Goal: Task Accomplishment & Management: Manage account settings

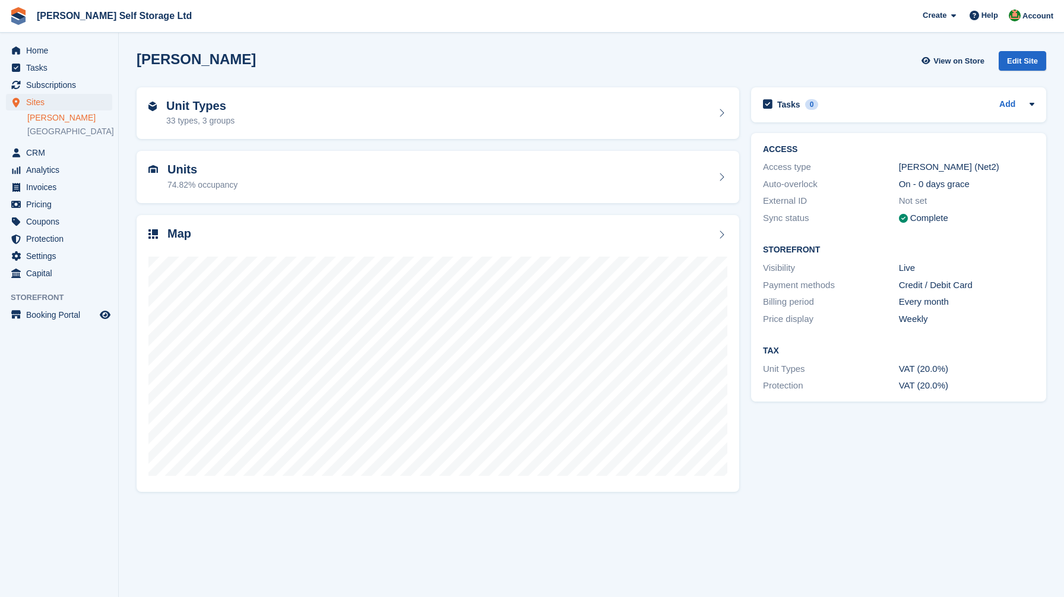
click at [654, 56] on div "Crosby View on Store Edit Site" at bounding box center [592, 61] width 910 height 20
click at [672, 48] on div "Crosby View on Store Edit Site" at bounding box center [592, 63] width 922 height 36
click at [270, 202] on div "Units 74.82% occupancy" at bounding box center [438, 177] width 603 height 52
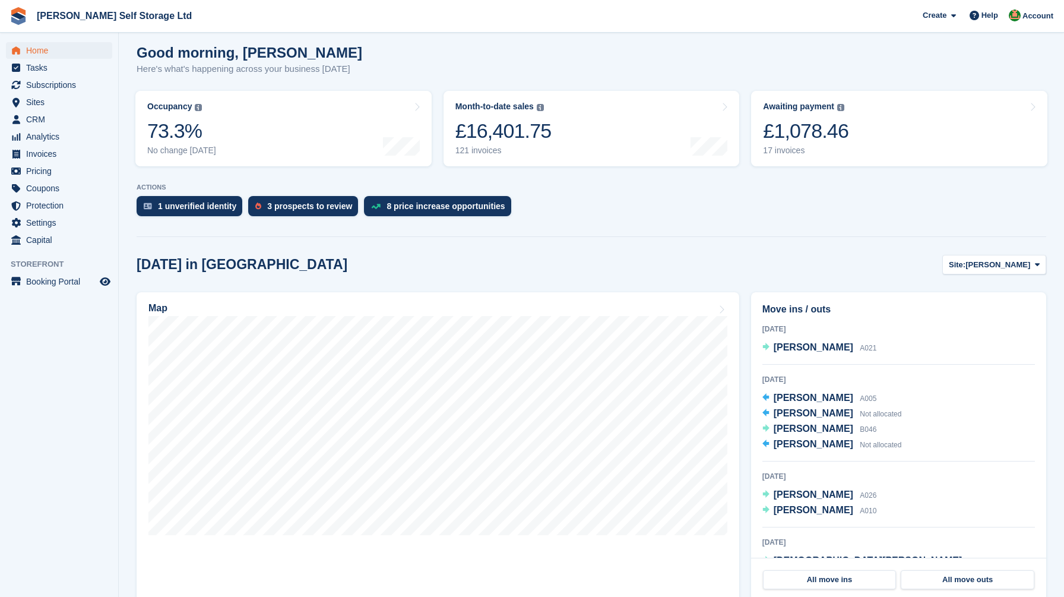
scroll to position [137, 0]
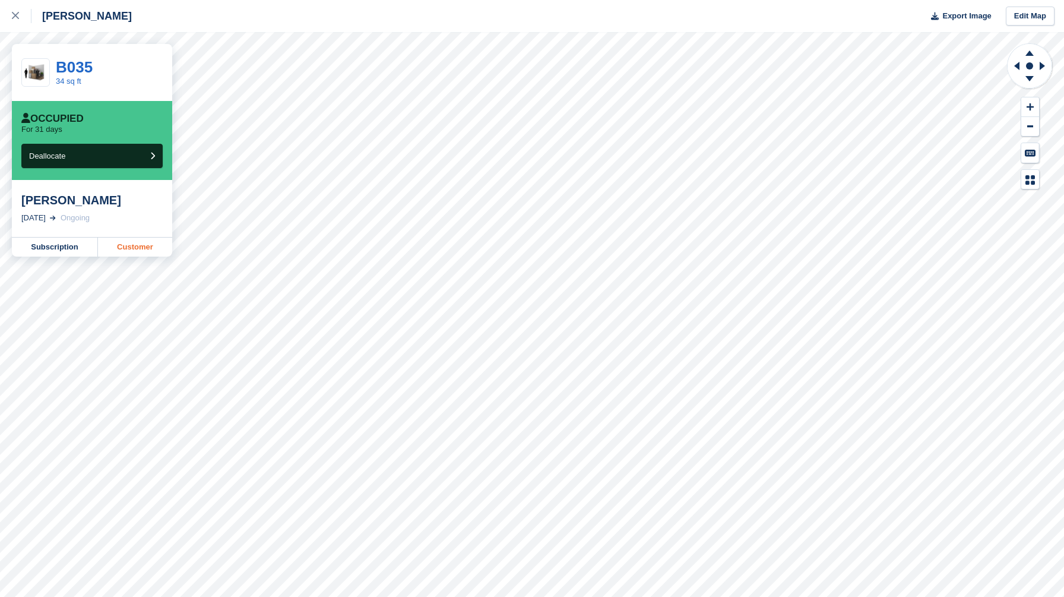
click at [128, 245] on link "Customer" at bounding box center [135, 247] width 74 height 19
click at [134, 242] on link "Customer" at bounding box center [135, 247] width 74 height 19
click at [132, 246] on link "Customer" at bounding box center [135, 247] width 74 height 19
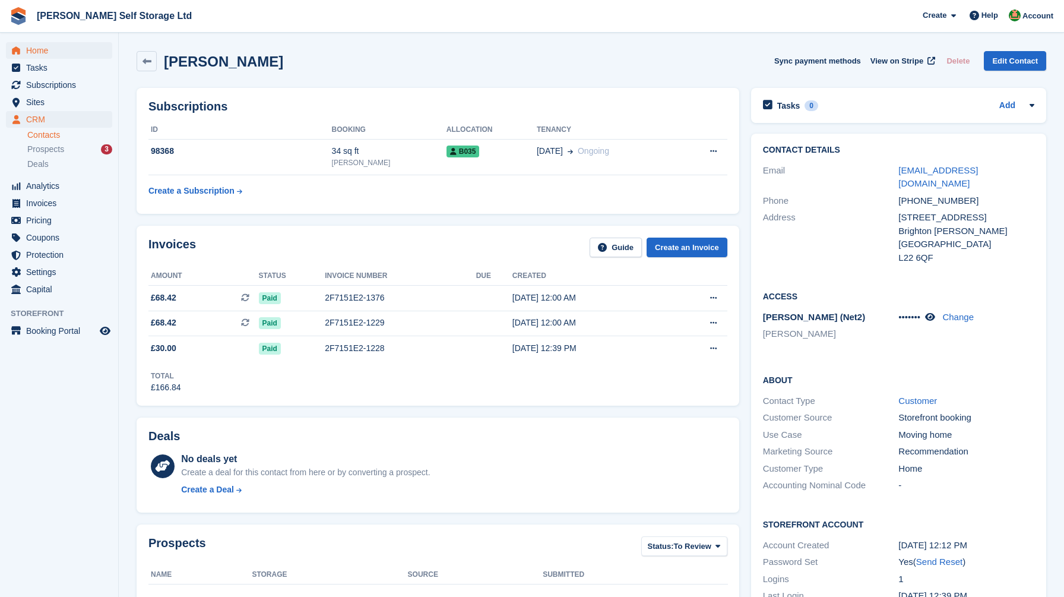
click at [46, 54] on span "Home" at bounding box center [61, 50] width 71 height 17
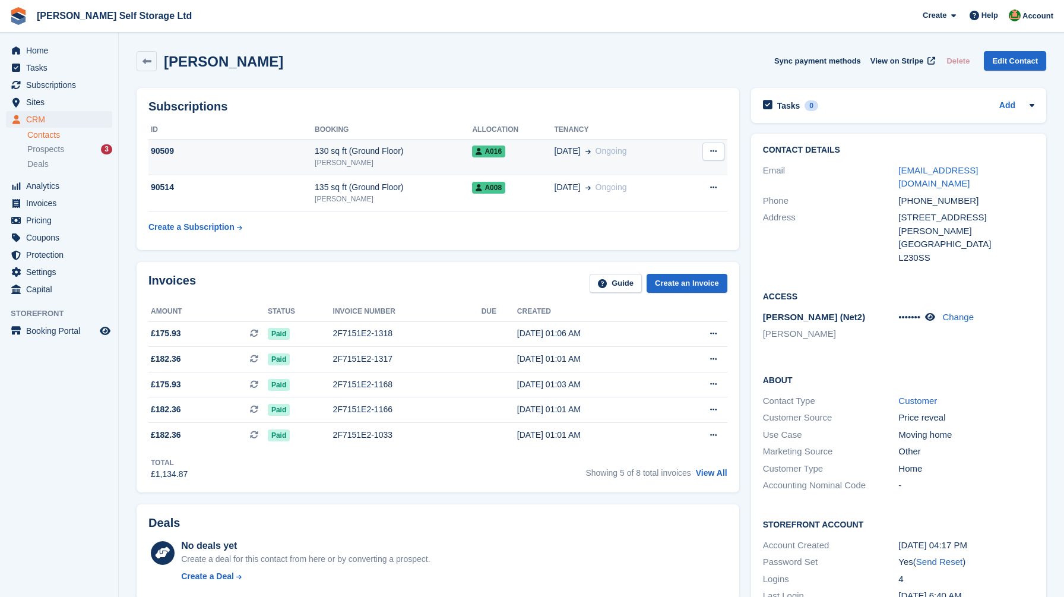
click at [682, 148] on div "19 Jun Ongoing" at bounding box center [619, 151] width 129 height 12
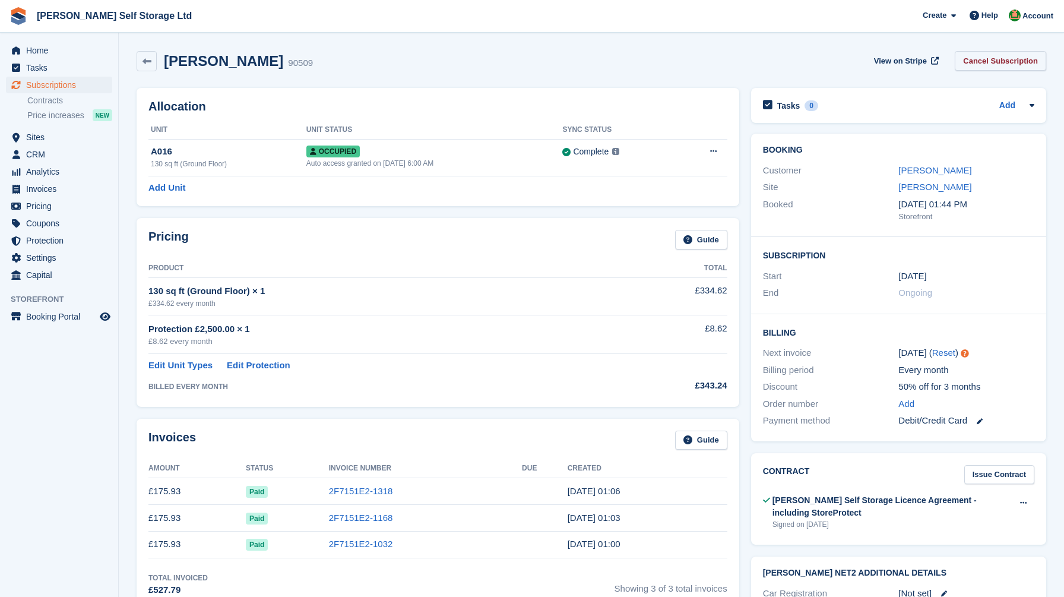
click at [1004, 64] on link "Cancel Subscription" at bounding box center [1000, 61] width 91 height 20
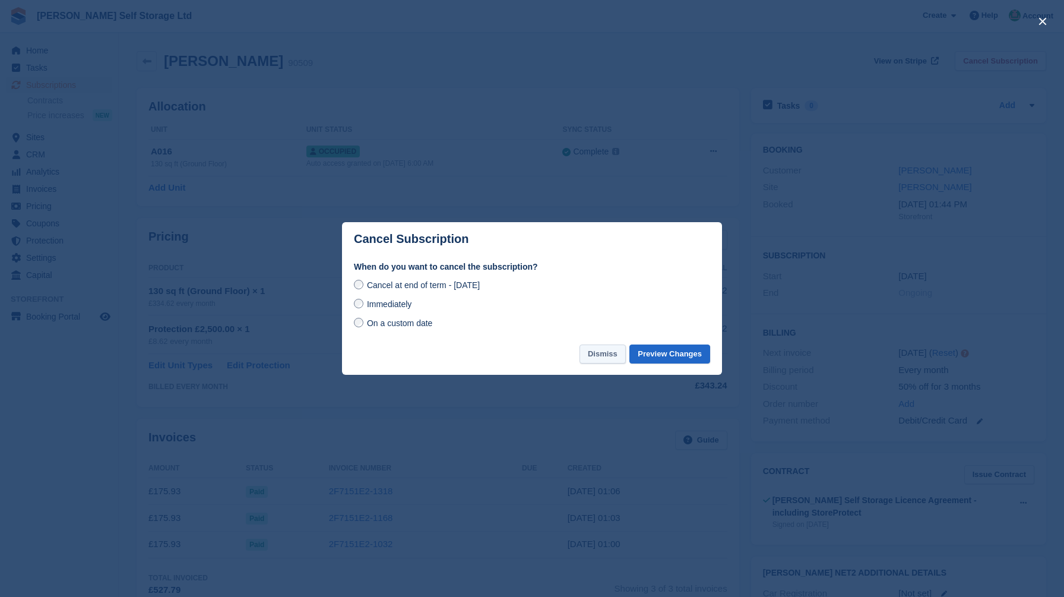
click at [595, 359] on button "Dismiss" at bounding box center [603, 354] width 46 height 20
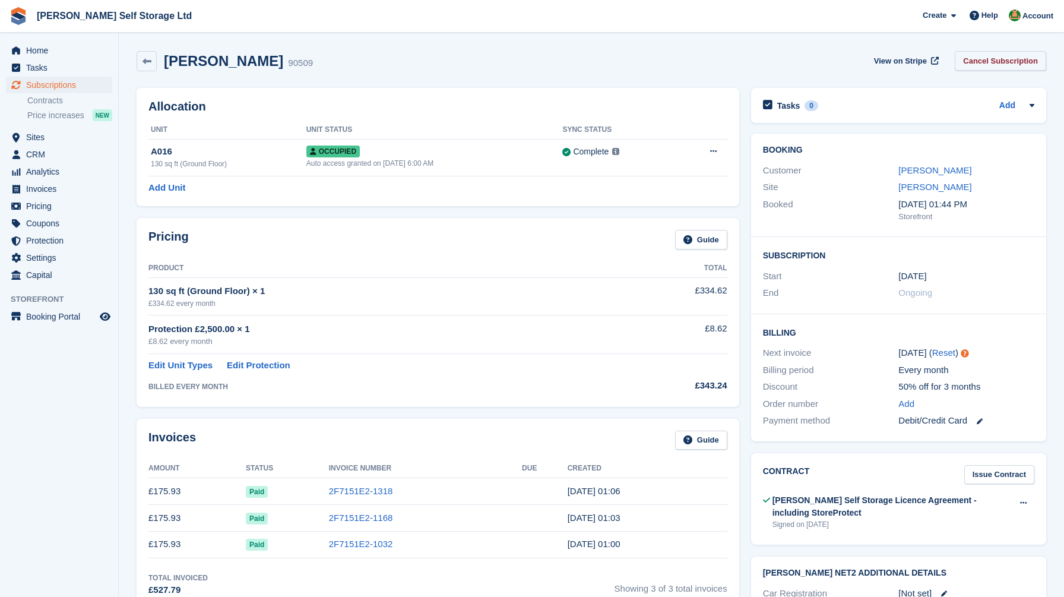
click at [987, 64] on link "Cancel Subscription" at bounding box center [1000, 61] width 91 height 20
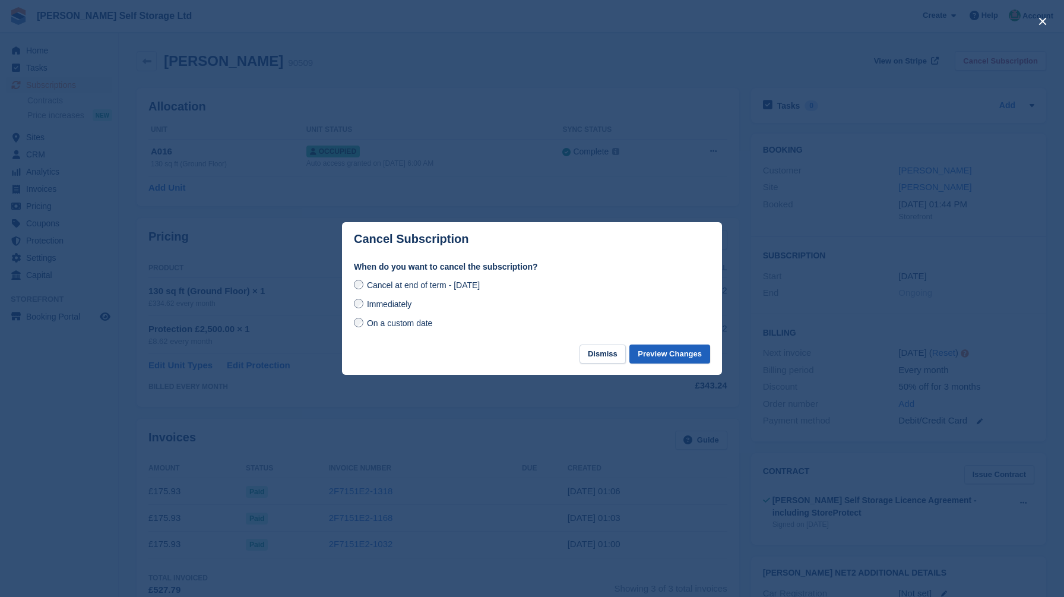
click at [675, 355] on button "Preview Changes" at bounding box center [670, 354] width 81 height 20
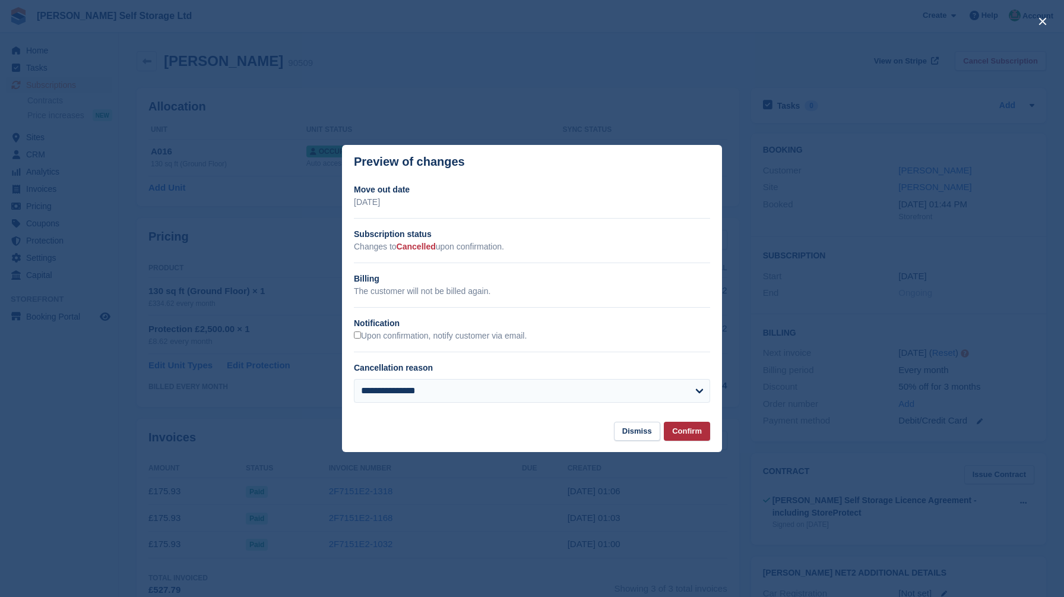
click at [687, 434] on button "Confirm" at bounding box center [687, 432] width 46 height 20
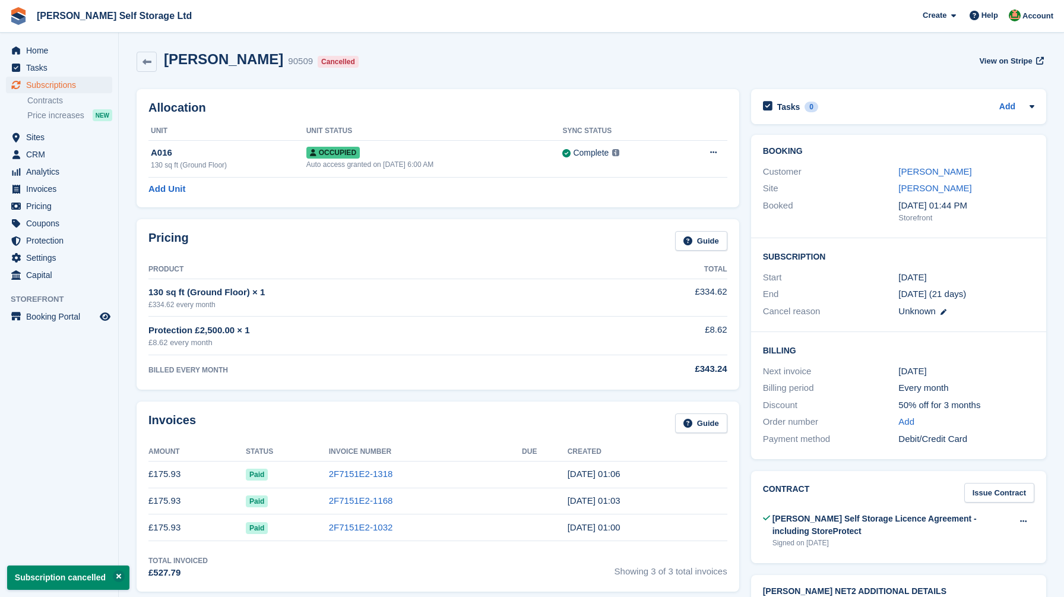
click at [143, 63] on icon at bounding box center [147, 62] width 9 height 9
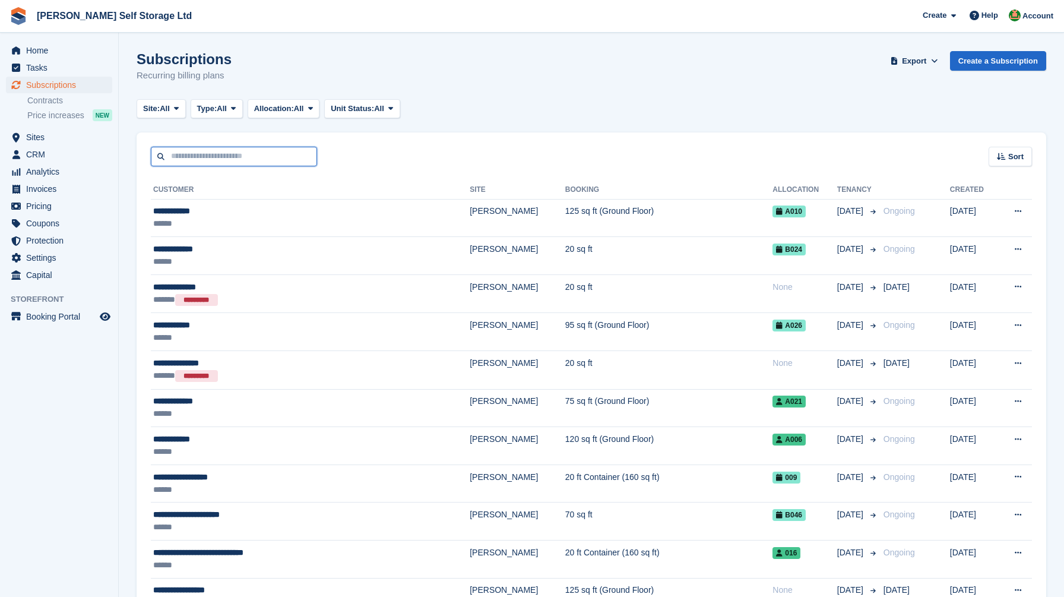
click at [244, 150] on input "text" at bounding box center [234, 157] width 166 height 20
type input "*****"
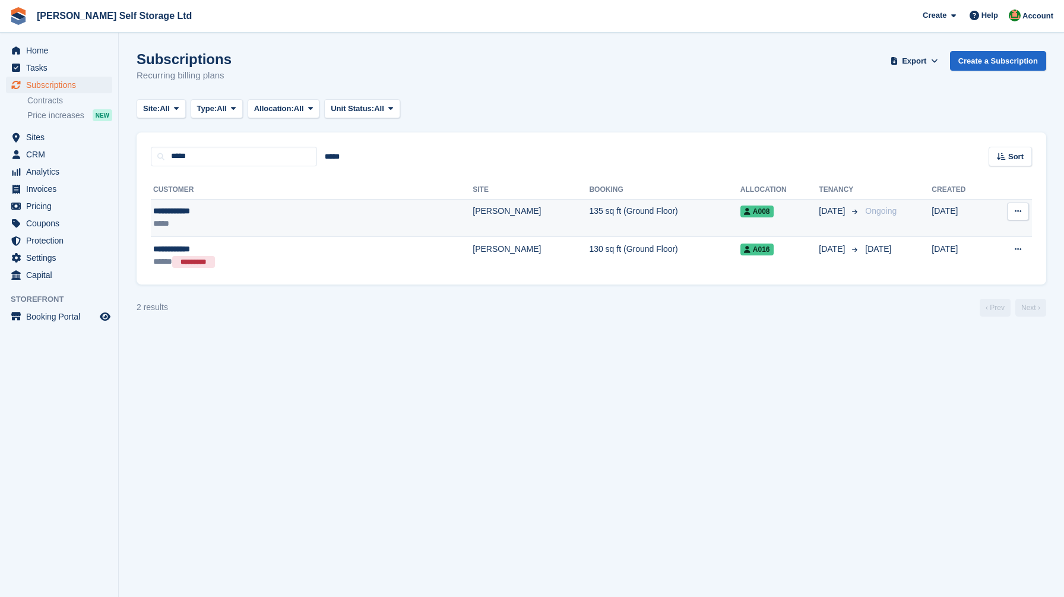
click at [246, 213] on div "**********" at bounding box center [246, 211] width 186 height 12
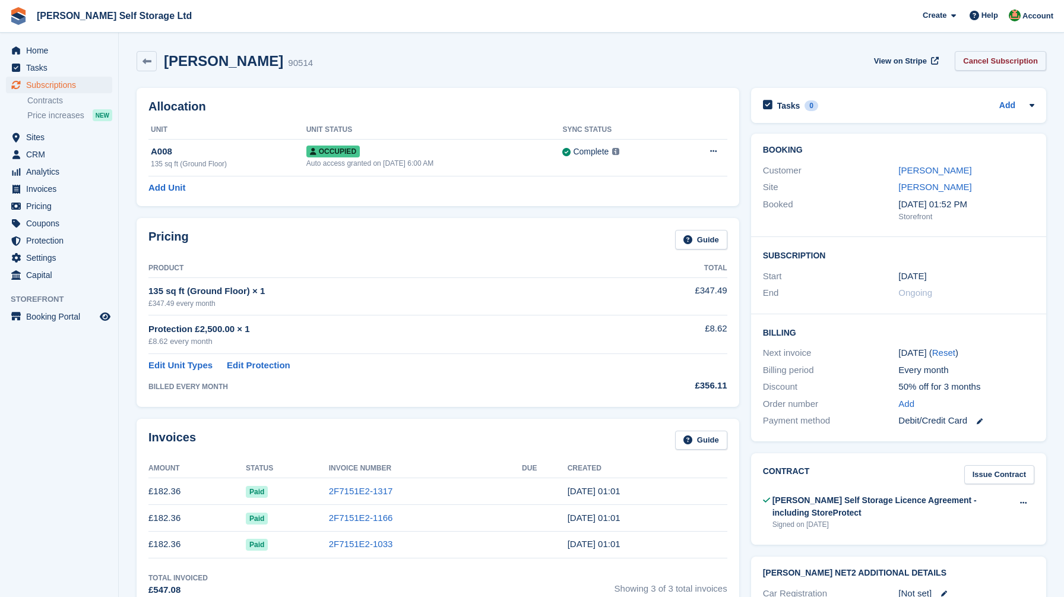
click at [974, 59] on link "Cancel Subscription" at bounding box center [1000, 61] width 91 height 20
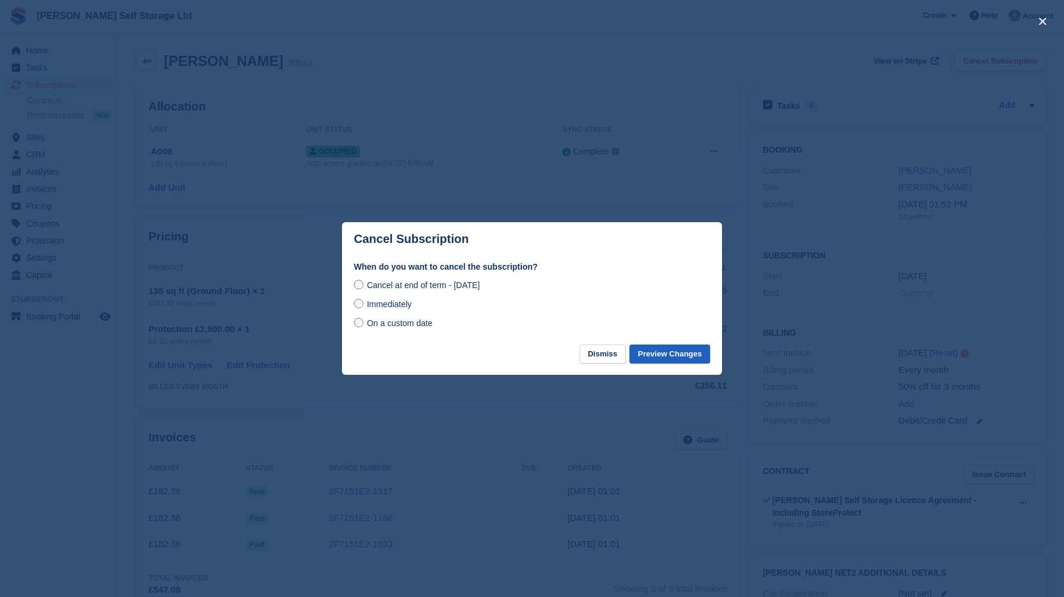
click at [661, 350] on button "Preview Changes" at bounding box center [670, 354] width 81 height 20
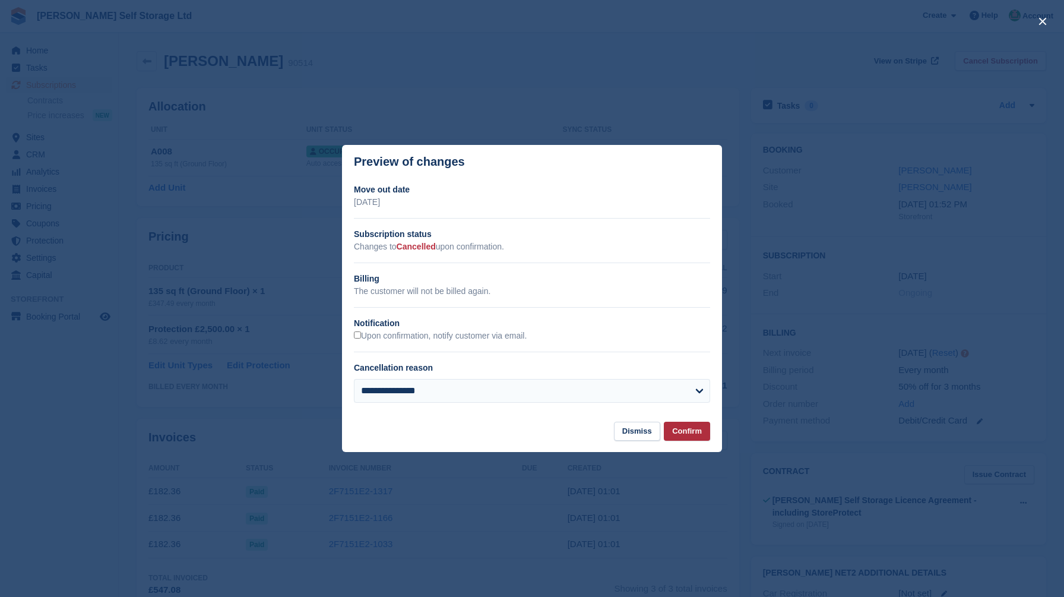
click at [678, 426] on button "Confirm" at bounding box center [687, 432] width 46 height 20
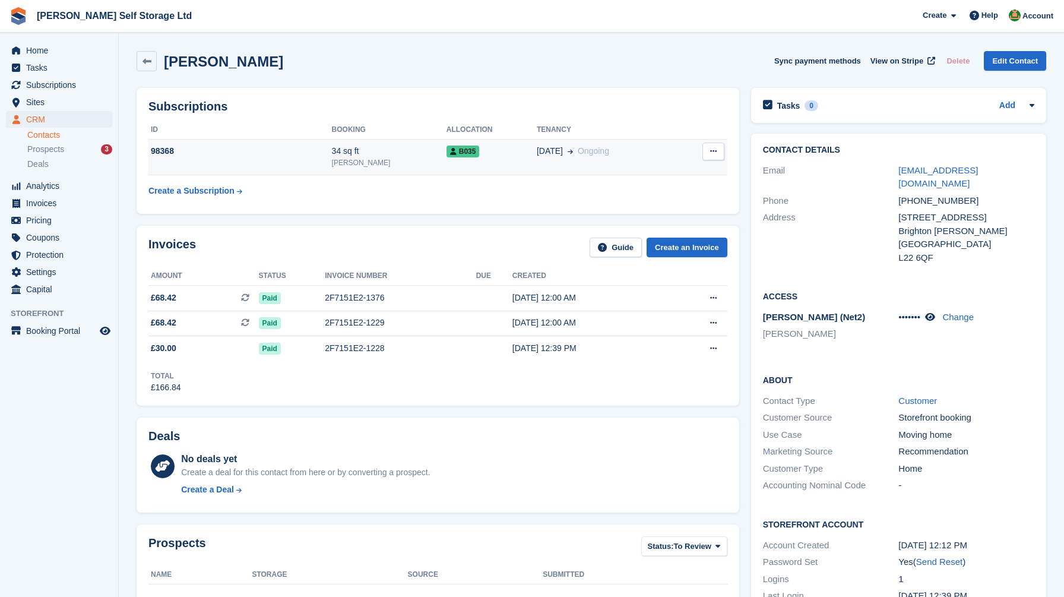
click at [630, 154] on div "29 Jul Ongoing" at bounding box center [608, 151] width 142 height 12
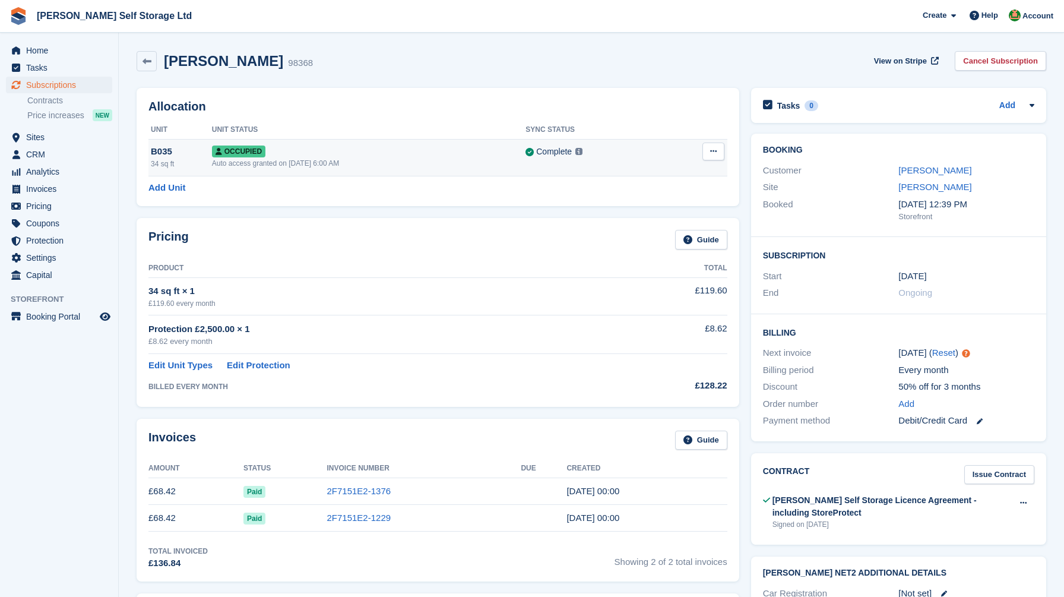
click at [716, 151] on icon at bounding box center [713, 151] width 7 height 8
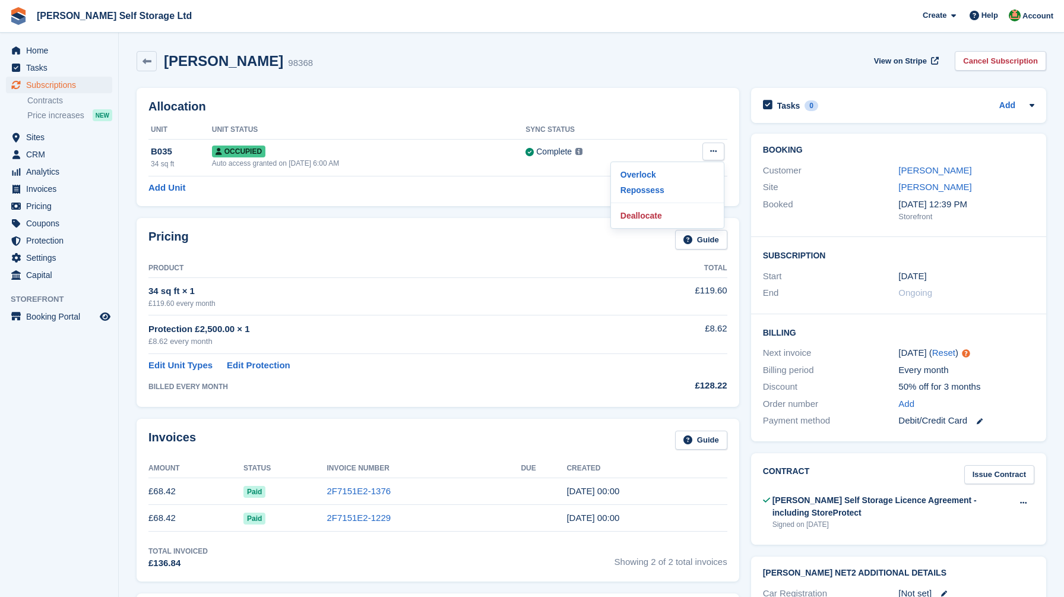
click at [517, 212] on div "Pricing Guide Product Total 34 sq ft × 1 £119.60 every month £119.60 Protection…" at bounding box center [438, 312] width 615 height 200
click at [983, 63] on link "Cancel Subscription" at bounding box center [1000, 61] width 91 height 20
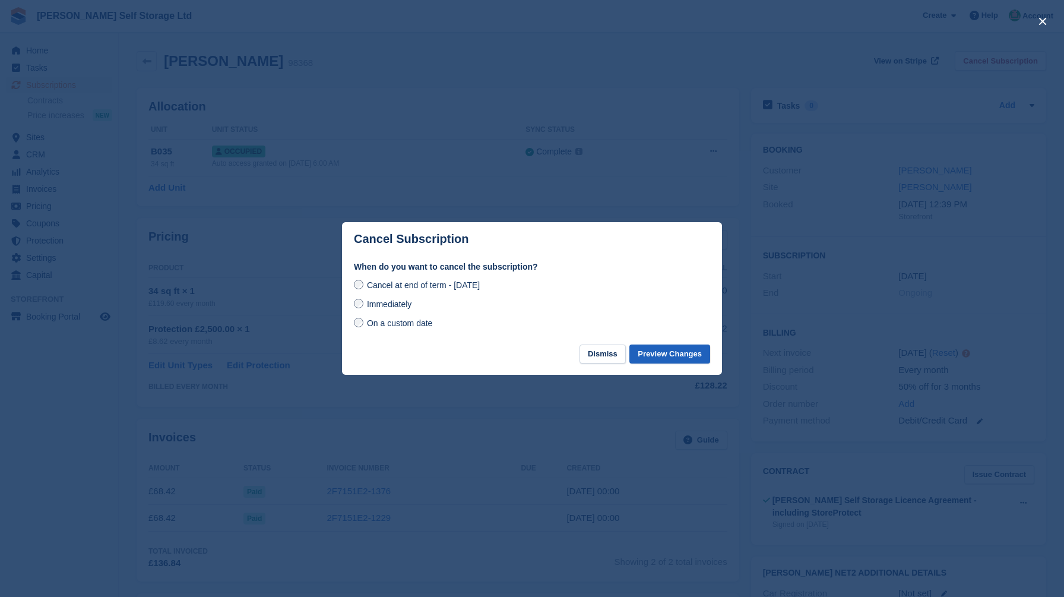
click at [684, 355] on button "Preview Changes" at bounding box center [670, 354] width 81 height 20
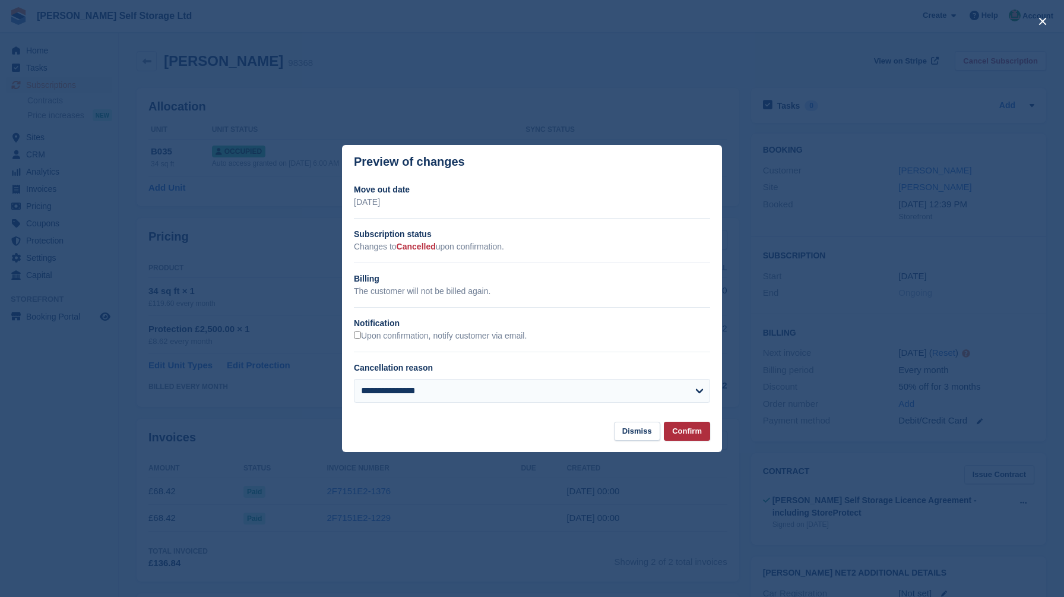
click at [681, 428] on button "Confirm" at bounding box center [687, 432] width 46 height 20
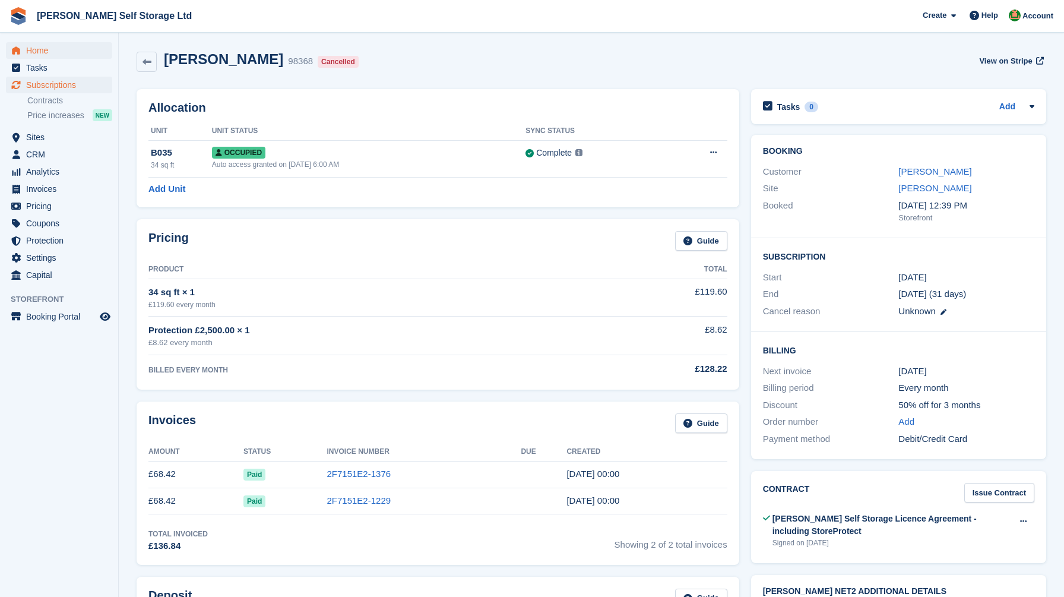
click at [41, 46] on span "Home" at bounding box center [61, 50] width 71 height 17
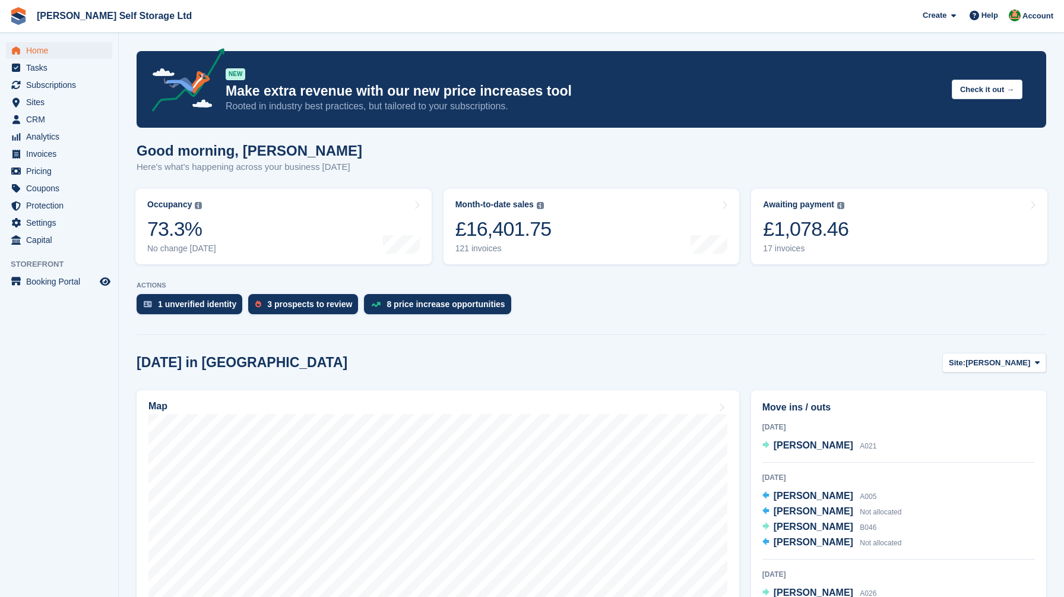
click at [855, 233] on link "Awaiting payment The total outstanding balance on all open invoices. £1,078.46 …" at bounding box center [899, 226] width 296 height 75
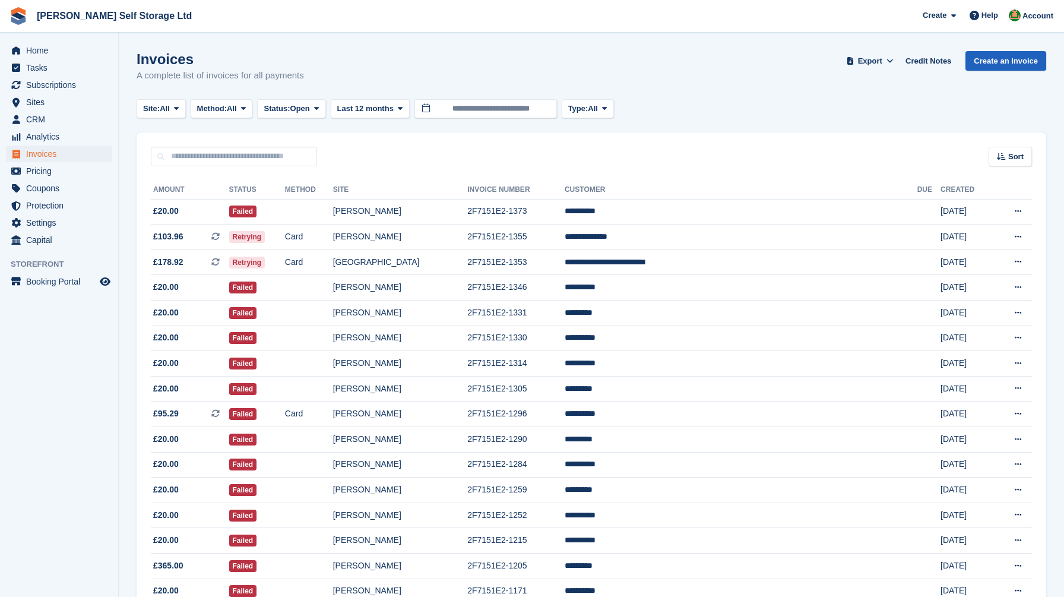
click at [1000, 62] on link "Create an Invoice" at bounding box center [1006, 61] width 81 height 20
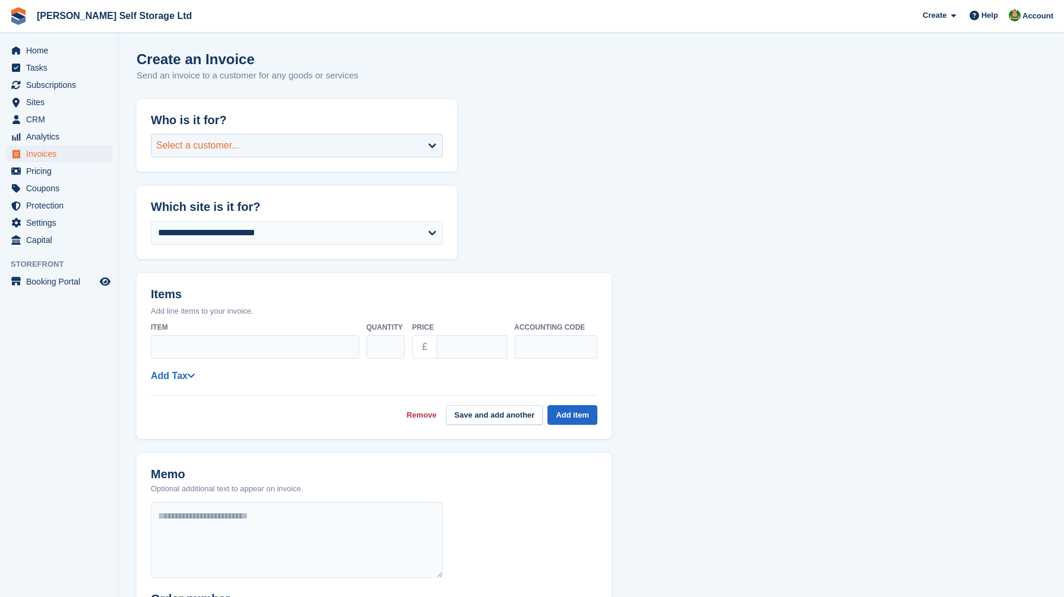
click at [312, 138] on div "Select a customer..." at bounding box center [297, 146] width 292 height 24
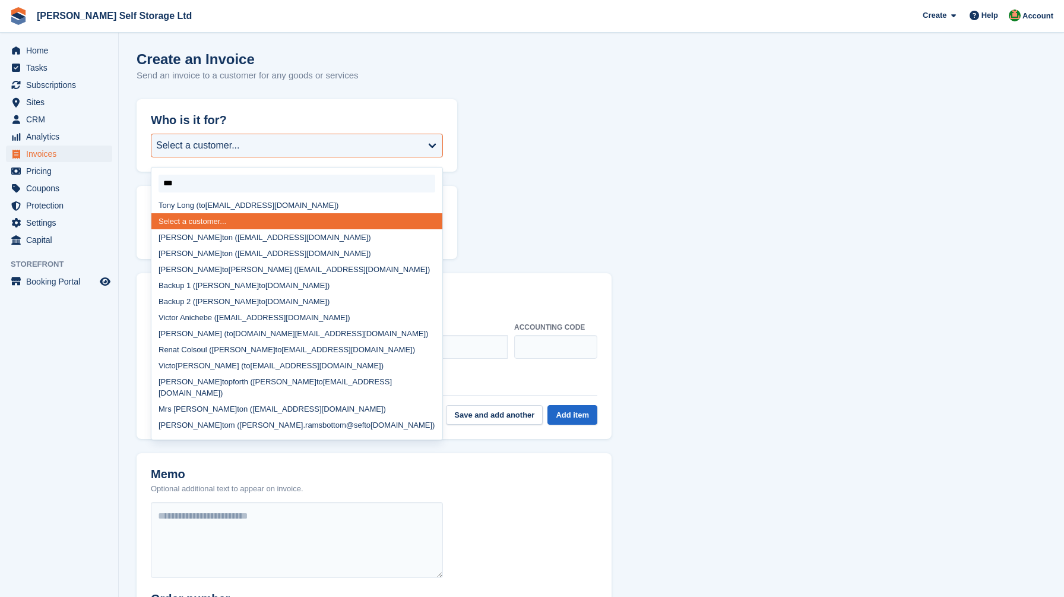
type input "****"
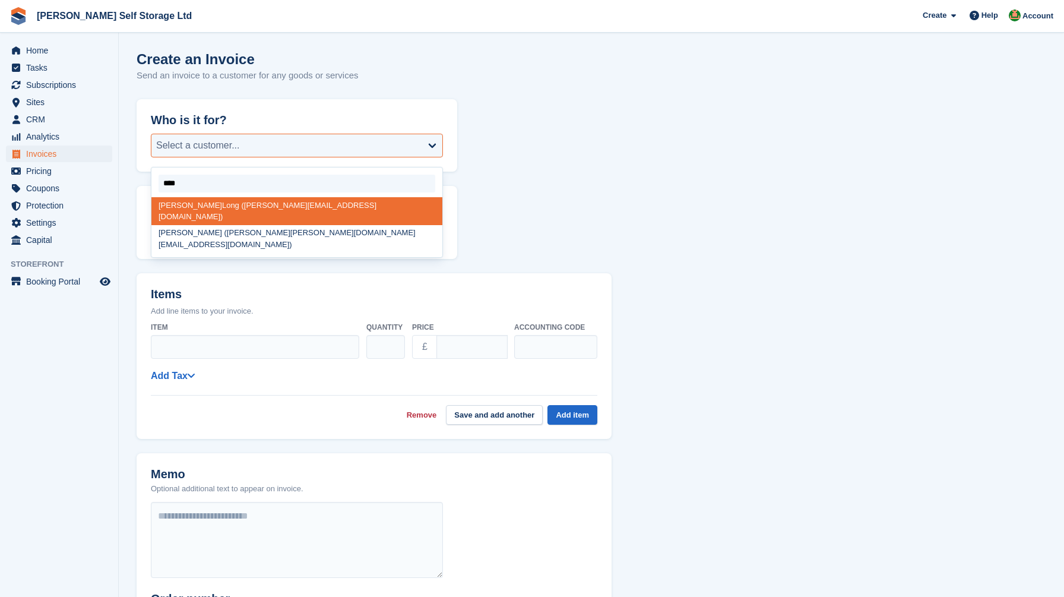
select select "*****"
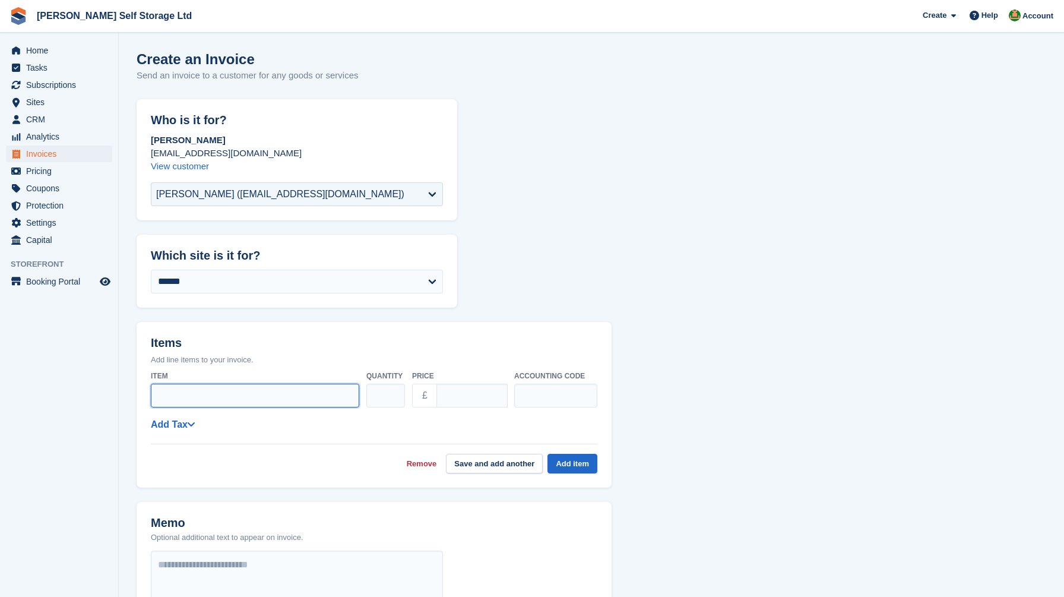
click at [222, 397] on input "Item" at bounding box center [255, 396] width 208 height 24
type input "**********"
click at [443, 394] on input "****" at bounding box center [472, 396] width 71 height 24
type input "*****"
click at [594, 426] on div "**********" at bounding box center [374, 424] width 447 height 15
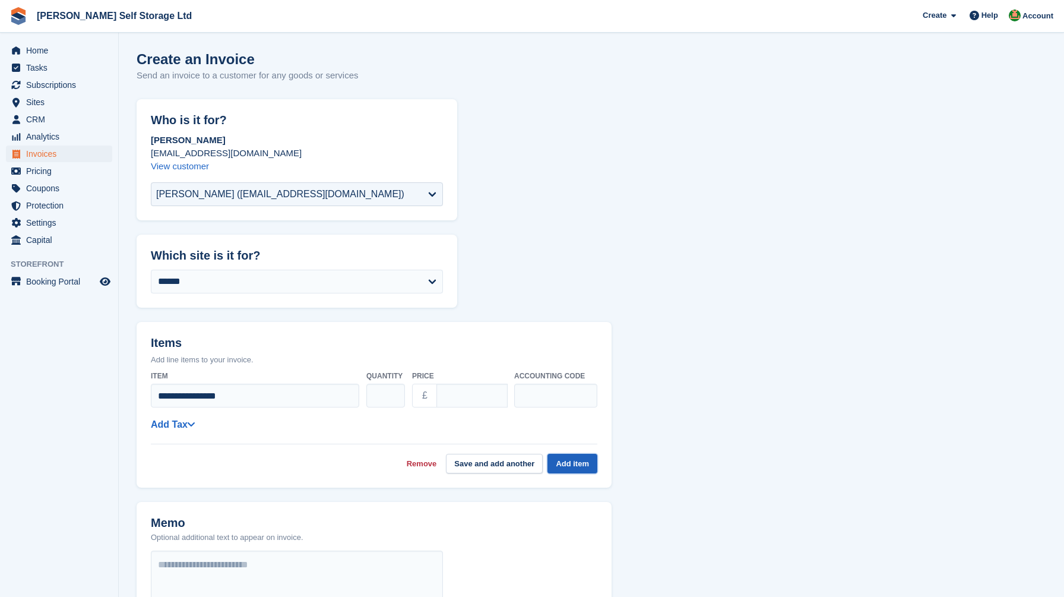
click at [572, 458] on button "Add item" at bounding box center [573, 464] width 50 height 20
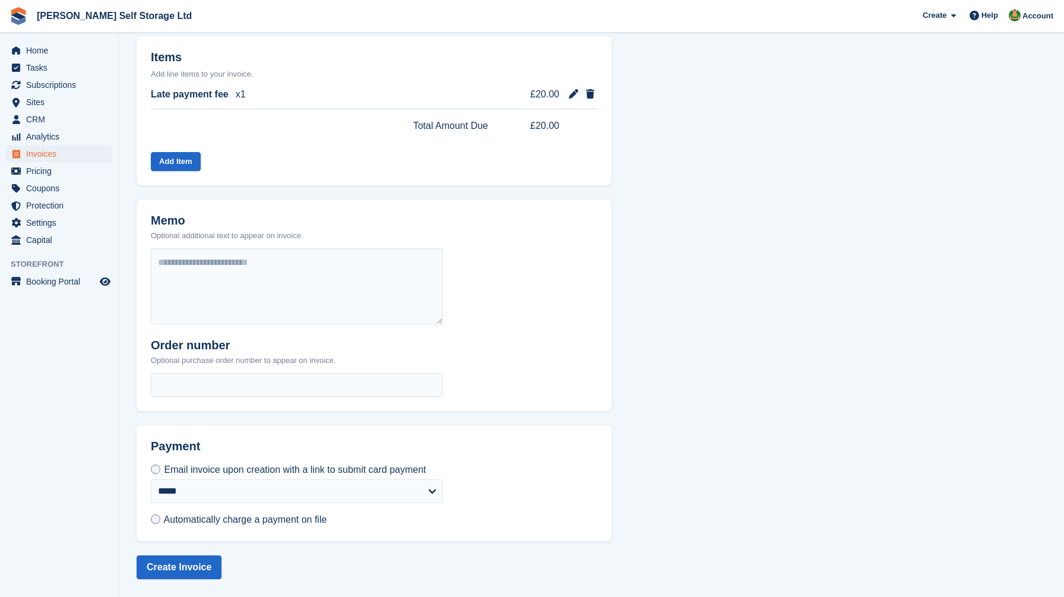
click at [164, 517] on span "Automatically charge a payment on file" at bounding box center [245, 519] width 163 height 10
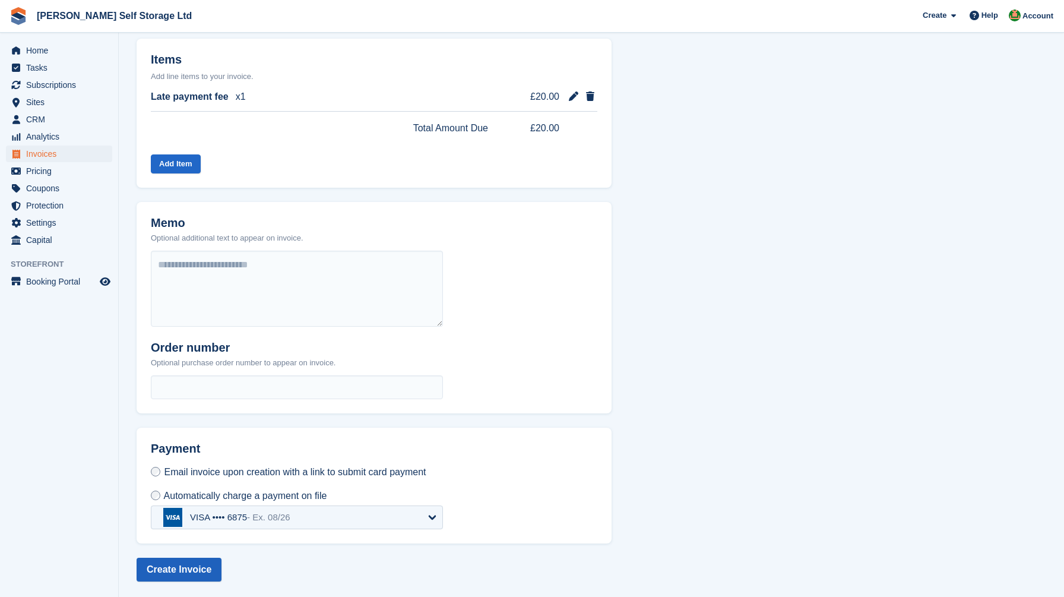
scroll to position [283, 0]
click at [158, 567] on button "Create Invoice" at bounding box center [179, 570] width 85 height 24
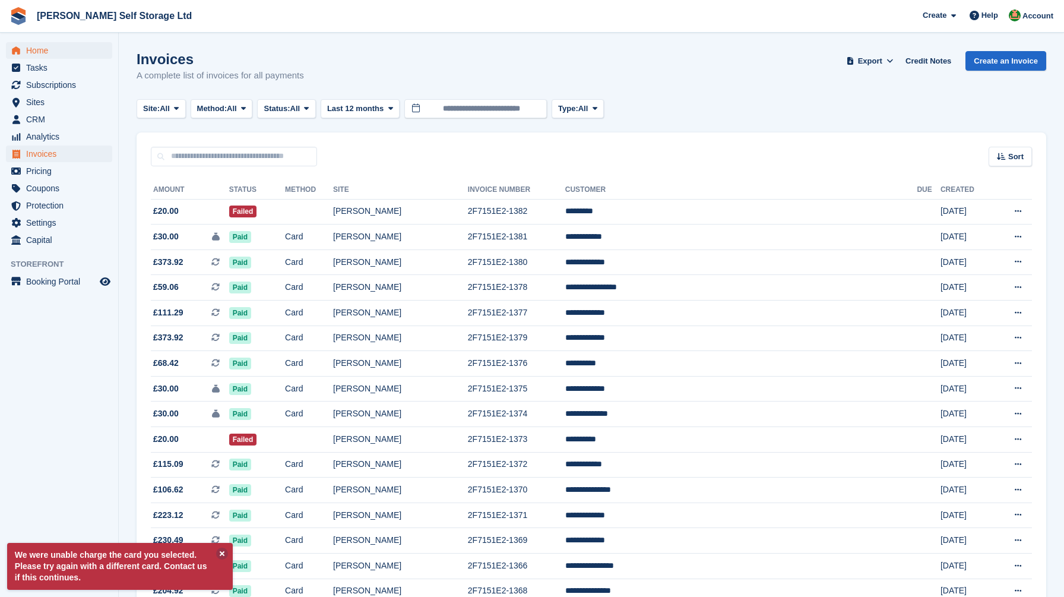
click at [60, 48] on span "Home" at bounding box center [61, 50] width 71 height 17
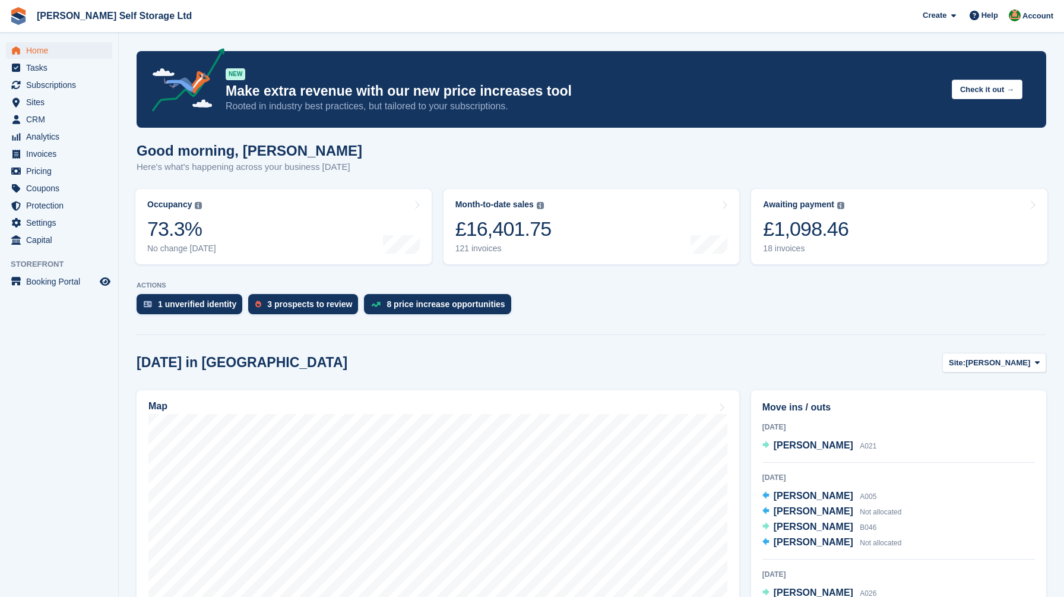
click at [526, 360] on div "[DATE] in [GEOGRAPHIC_DATA] Site: [PERSON_NAME] [PERSON_NAME][GEOGRAPHIC_DATA]" at bounding box center [592, 363] width 910 height 20
click at [70, 49] on span "Home" at bounding box center [61, 50] width 71 height 17
